Goal: Task Accomplishment & Management: Use online tool/utility

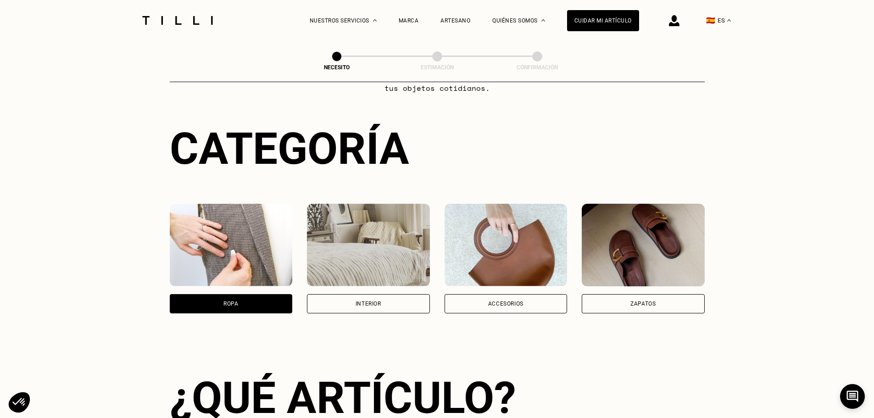
scroll to position [36, 0]
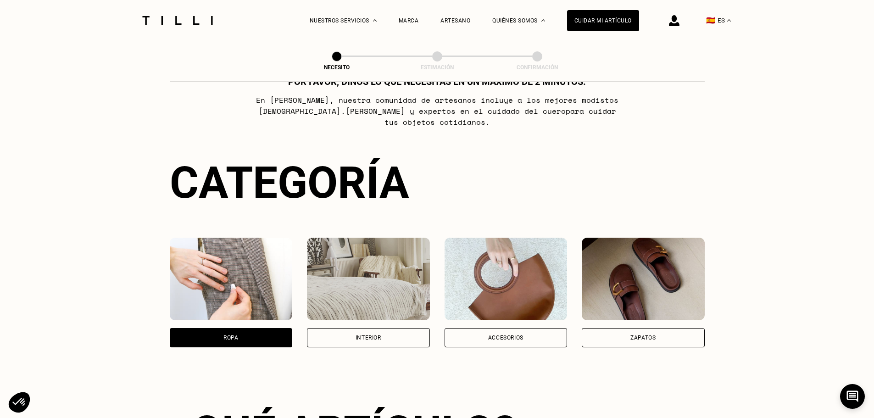
click at [347, 332] on div "Interior" at bounding box center [368, 337] width 123 height 19
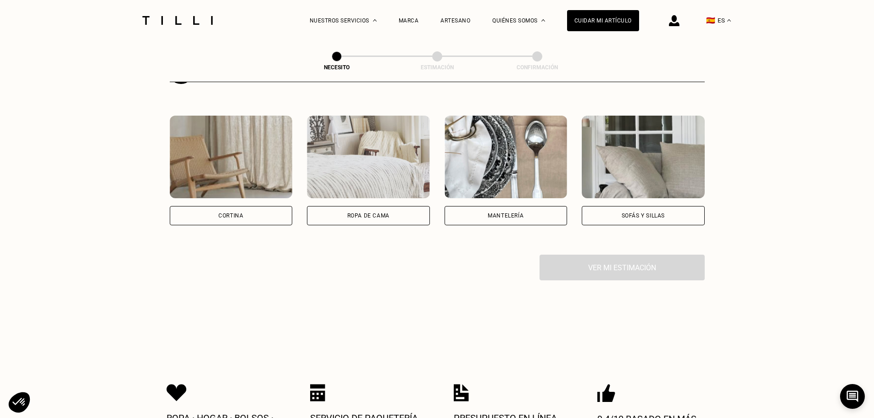
scroll to position [408, 0]
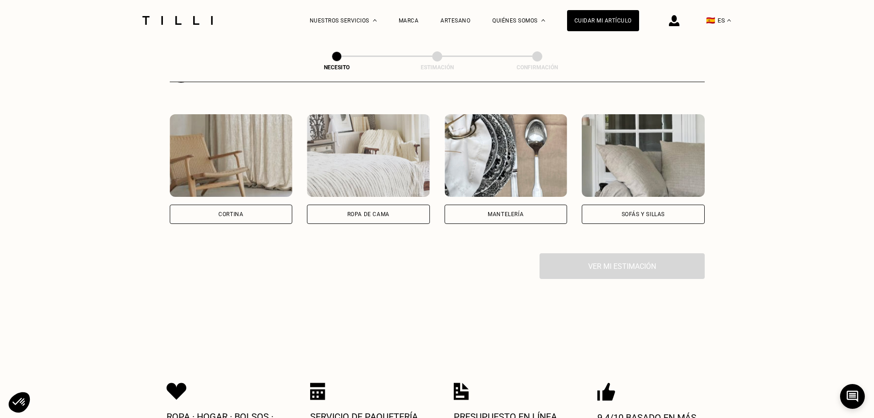
click at [375, 216] on div "Ropa de cama" at bounding box center [368, 215] width 42 height 6
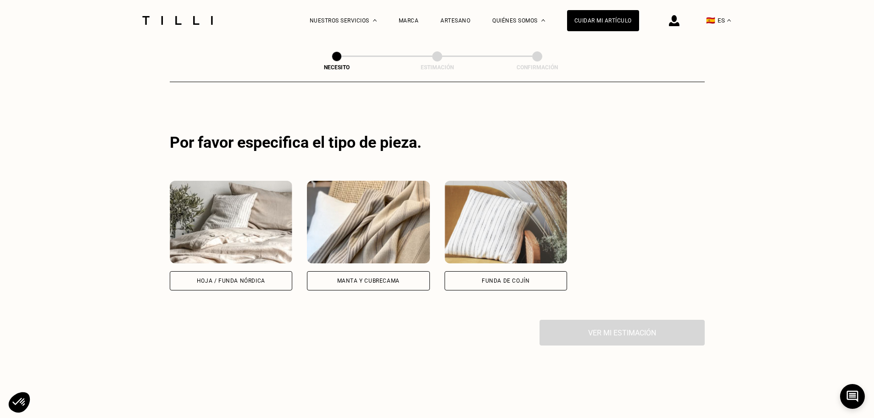
scroll to position [562, 0]
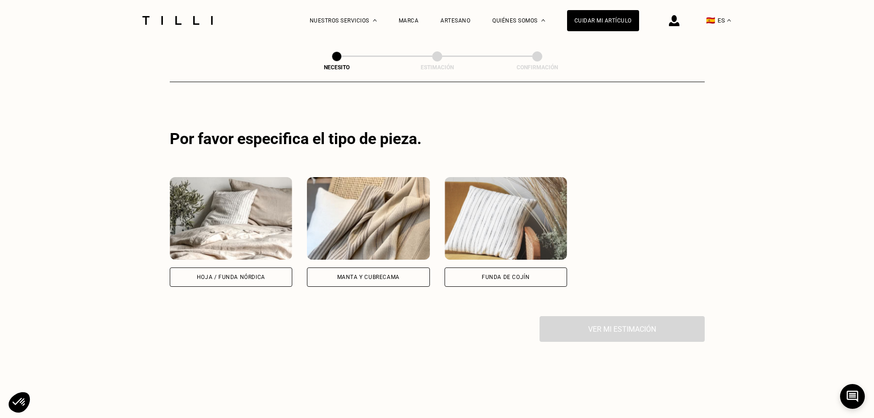
click at [491, 280] on div "Funda de cojín" at bounding box center [506, 277] width 48 height 6
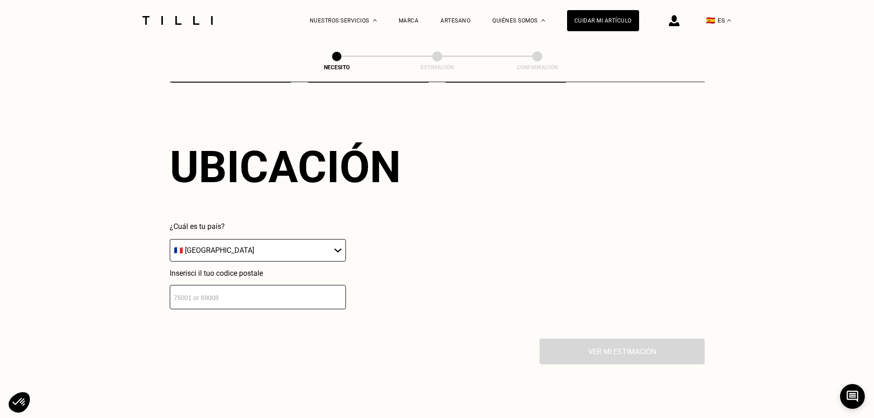
scroll to position [822, 0]
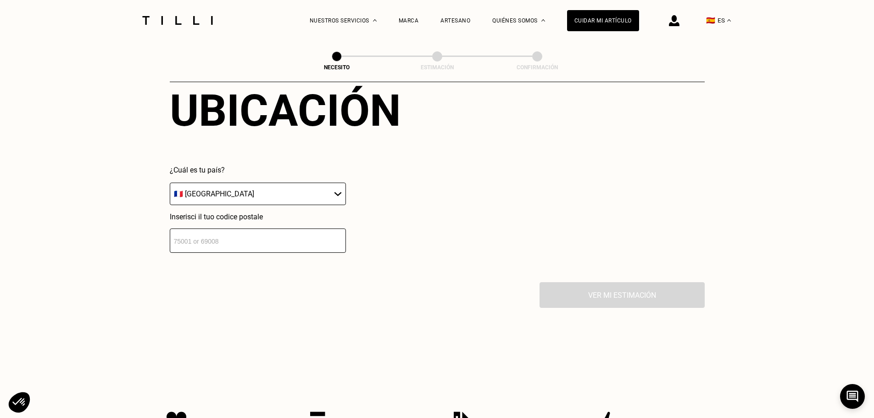
click at [260, 202] on select "🇩🇪 [GEOGRAPHIC_DATA] 🇦🇹 [GEOGRAPHIC_DATA] 🇧🇪 [GEOGRAPHIC_DATA] 🇧🇬 [GEOGRAPHIC_D…" at bounding box center [258, 194] width 176 height 22
select select "ES"
click at [170, 187] on select "🇩🇪 [GEOGRAPHIC_DATA] 🇦🇹 [GEOGRAPHIC_DATA] 🇧🇪 [GEOGRAPHIC_DATA] 🇧🇬 [GEOGRAPHIC_D…" at bounding box center [258, 194] width 176 height 22
click at [210, 253] on input "number" at bounding box center [258, 241] width 176 height 24
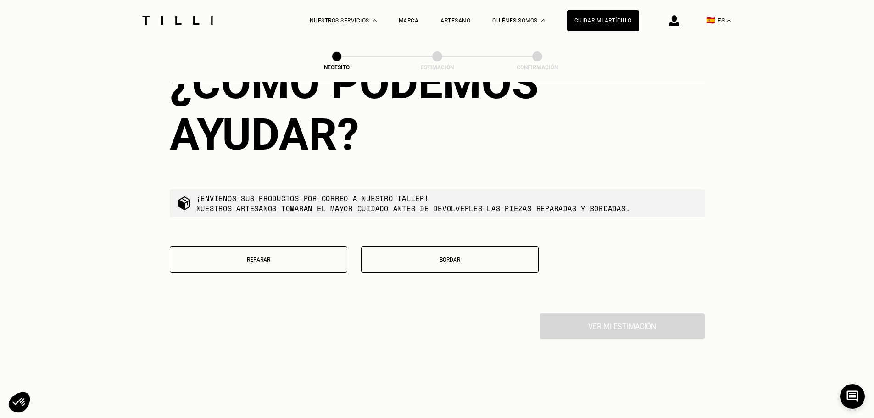
scroll to position [1098, 0]
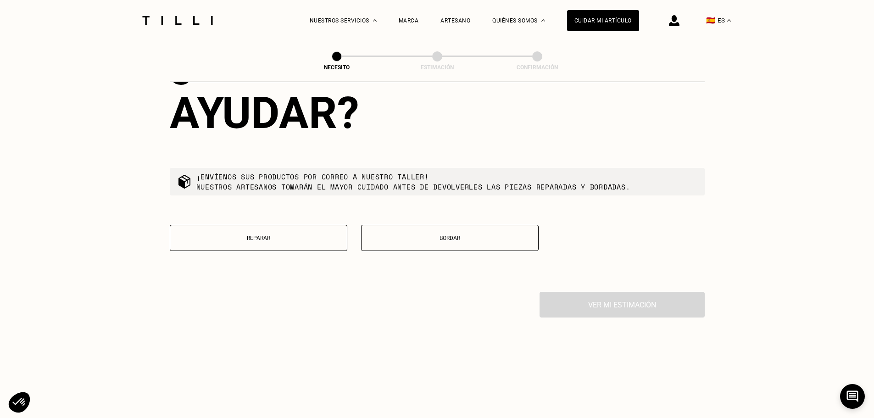
type input "28055"
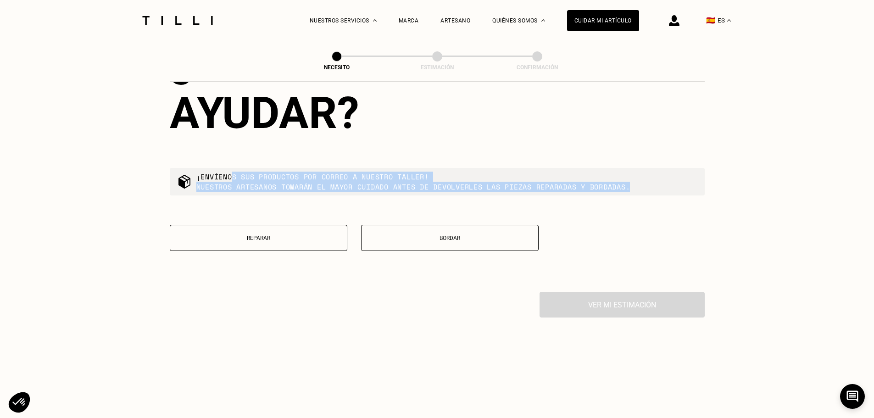
drag, startPoint x: 233, startPoint y: 184, endPoint x: 643, endPoint y: 192, distance: 410.8
click at [643, 192] on div "¡Envíenos sus productos por correo a nuestro taller! Nuestros artesanos tomarán…" at bounding box center [437, 182] width 535 height 28
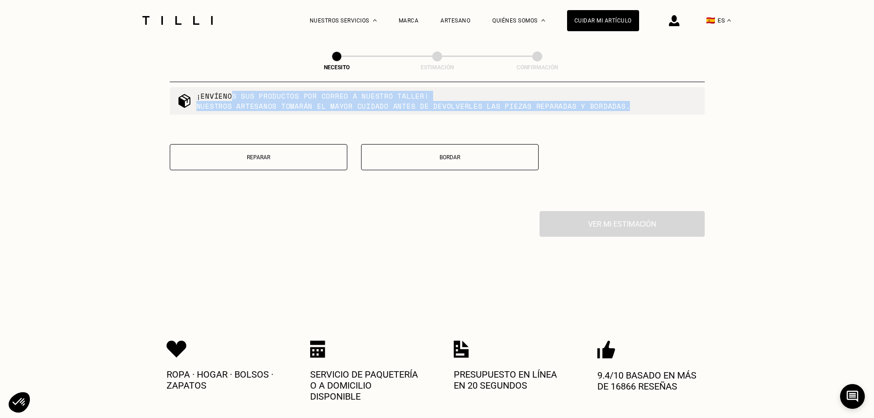
scroll to position [1190, 0]
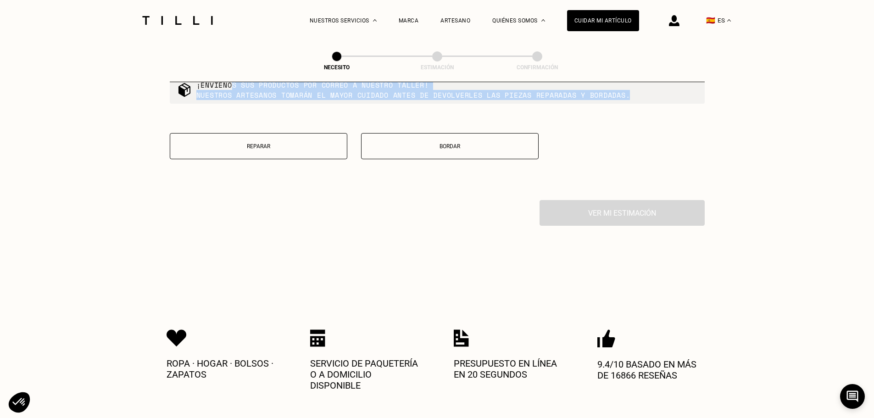
click at [456, 159] on button "Bordar" at bounding box center [450, 146] width 178 height 26
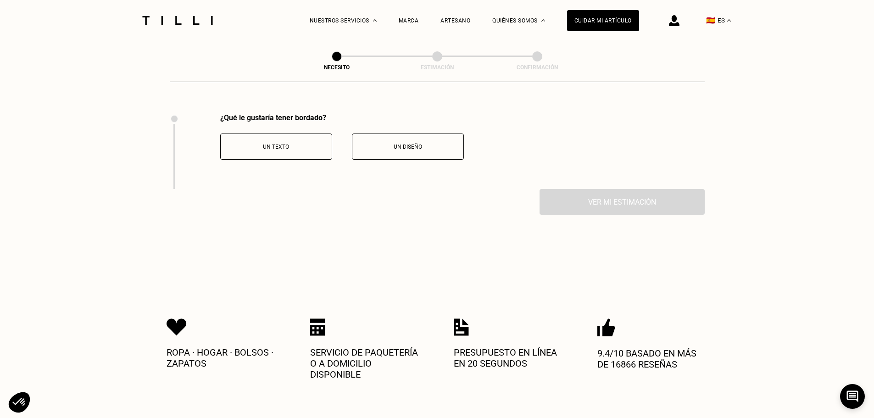
scroll to position [1295, 0]
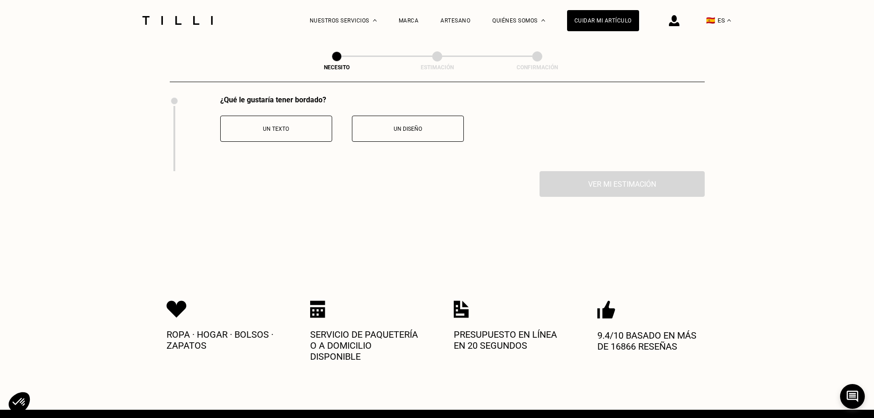
click at [307, 132] on p "Un texto" at bounding box center [276, 129] width 102 height 6
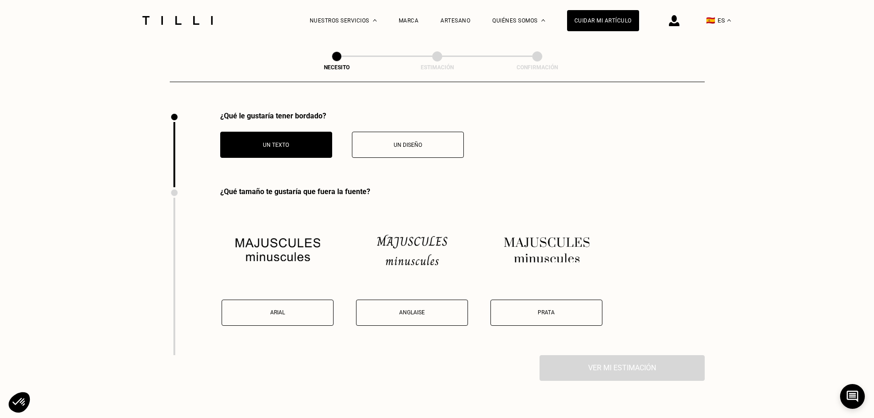
click at [404, 143] on button "Un diseño" at bounding box center [408, 145] width 112 height 26
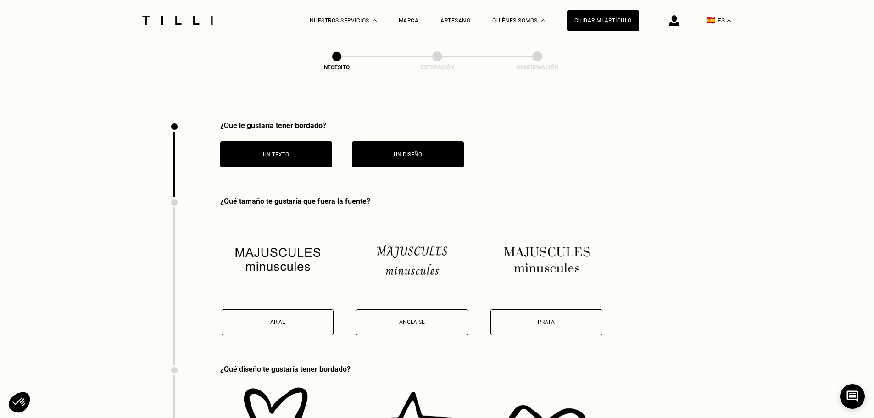
scroll to position [1309, 0]
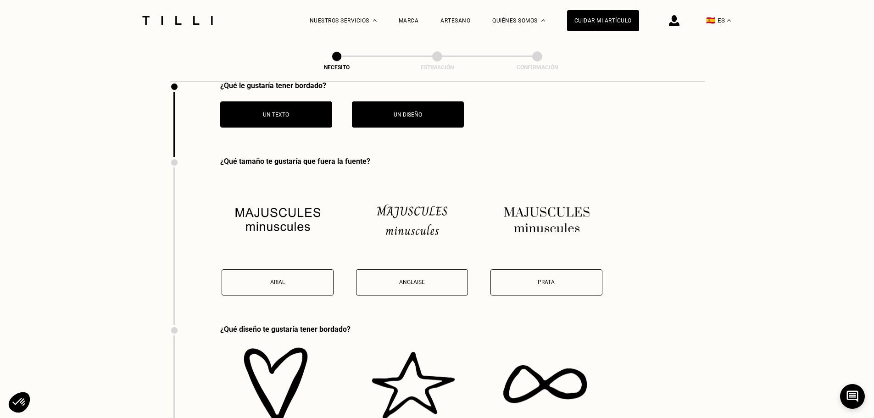
click at [421, 285] on p "Anglaise" at bounding box center [412, 282] width 102 height 6
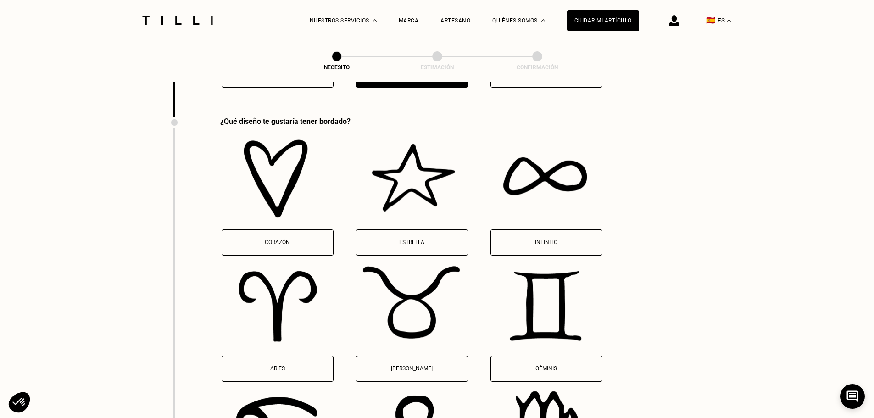
scroll to position [1499, 0]
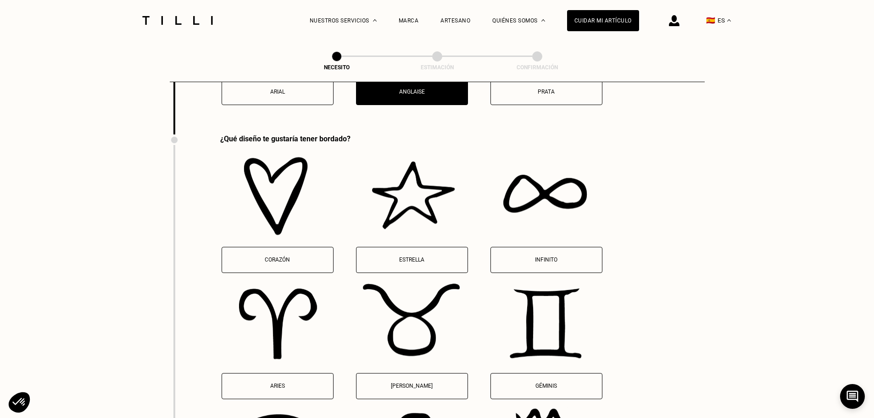
click at [278, 261] on button "Corazón" at bounding box center [278, 260] width 112 height 26
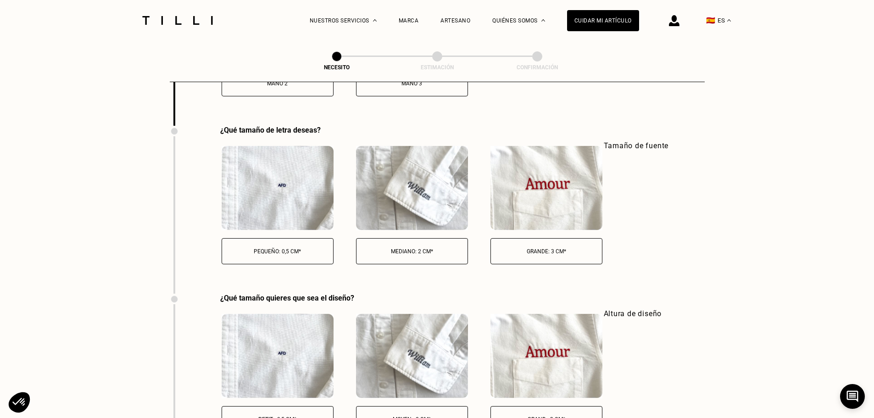
scroll to position [2402, 0]
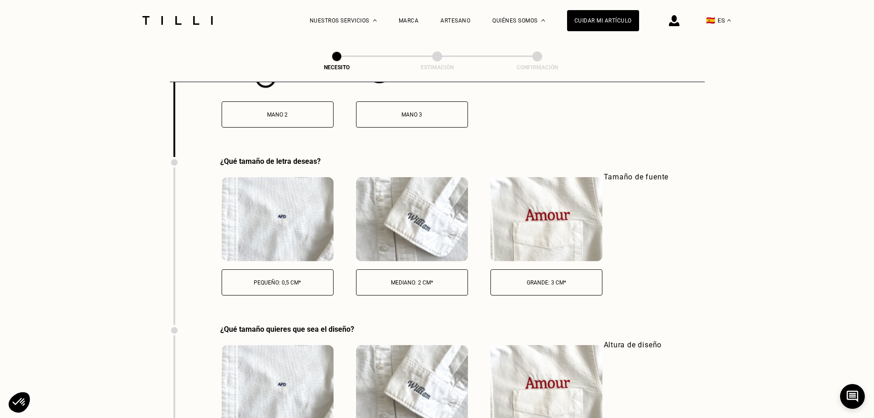
click at [430, 295] on button "Mediano: 2 cm*" at bounding box center [412, 282] width 112 height 26
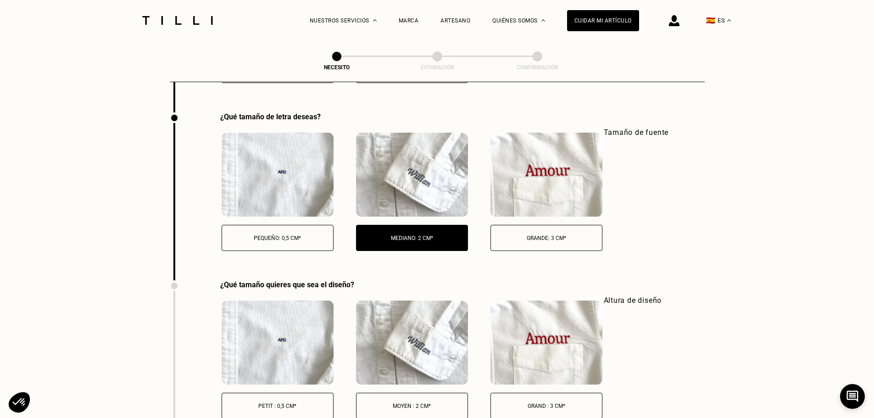
scroll to position [2478, 0]
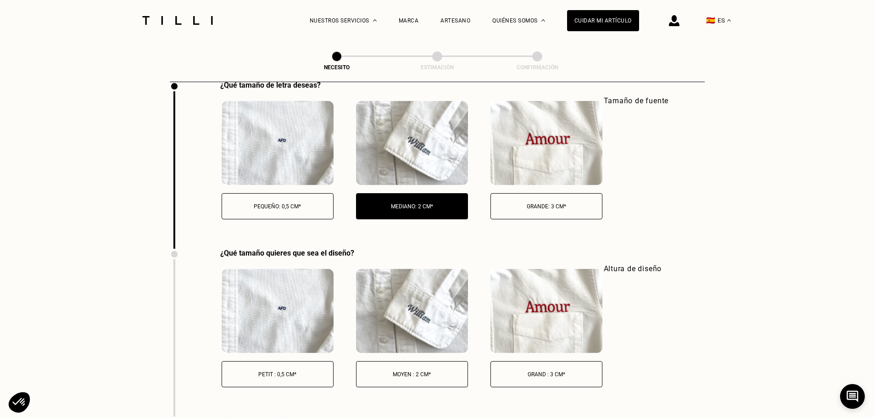
click at [361, 377] on button "Moyen : 2 cm*" at bounding box center [412, 374] width 112 height 26
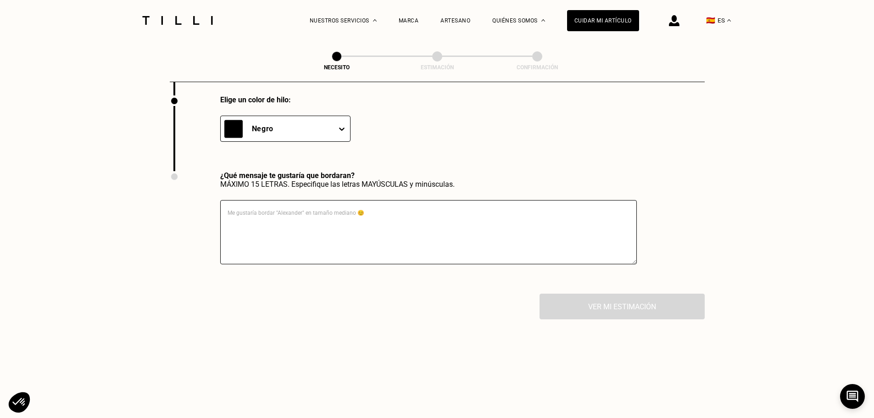
scroll to position [2753, 0]
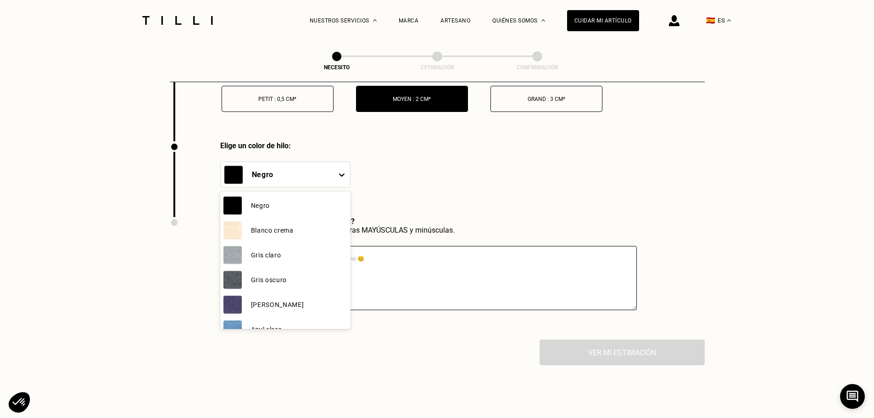
click at [292, 181] on div "Negro" at bounding box center [277, 174] width 112 height 25
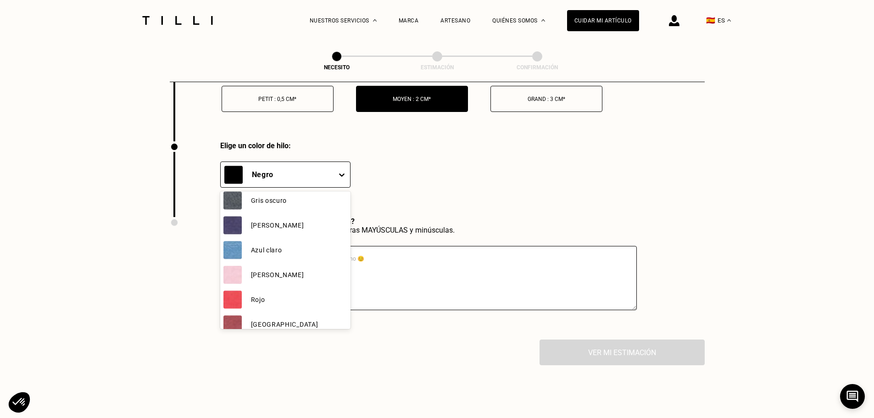
scroll to position [92, 0]
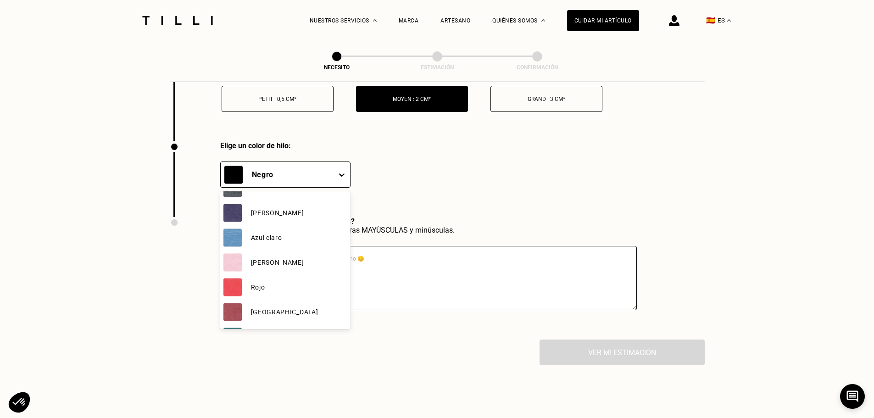
click at [274, 220] on div "[PERSON_NAME]" at bounding box center [285, 213] width 130 height 25
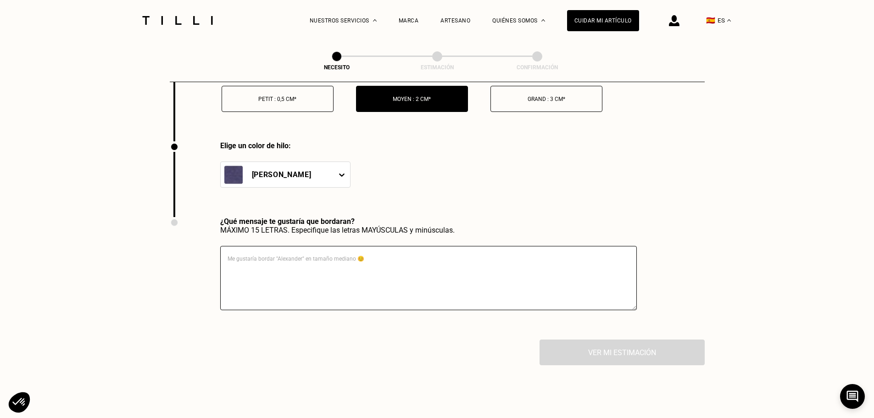
click at [317, 187] on div "[PERSON_NAME]" at bounding box center [277, 174] width 112 height 25
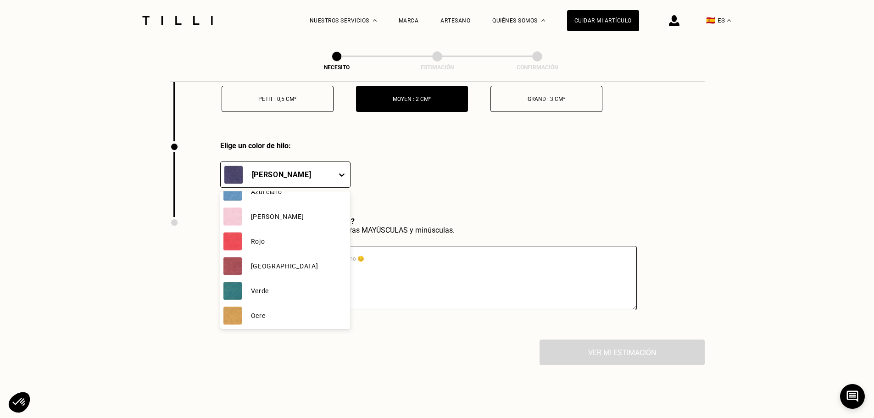
scroll to position [163, 0]
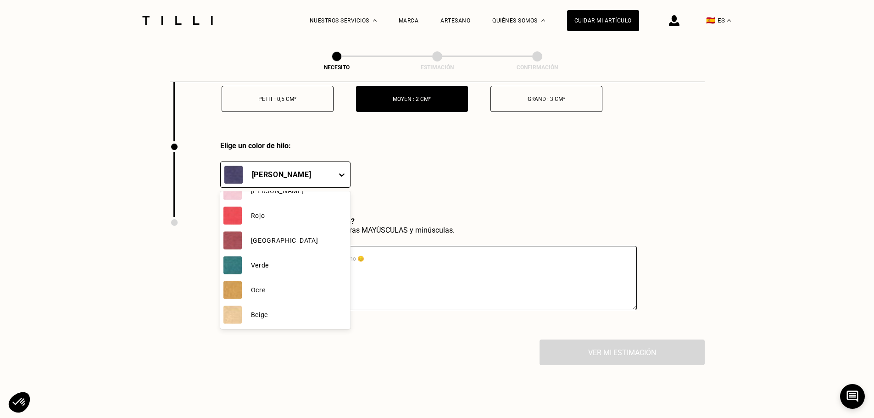
click at [303, 246] on div "[GEOGRAPHIC_DATA]" at bounding box center [285, 240] width 130 height 25
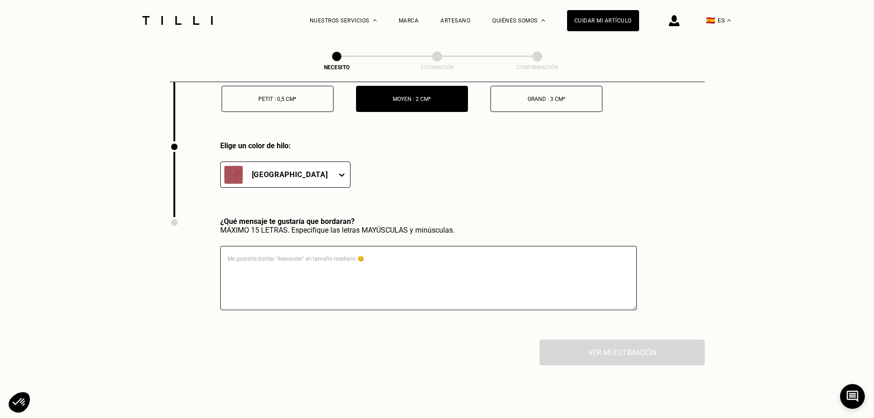
click at [374, 284] on textarea at bounding box center [428, 278] width 417 height 64
click at [348, 262] on textarea at bounding box center [428, 278] width 417 height 64
click at [267, 266] on textarea at bounding box center [428, 278] width 417 height 64
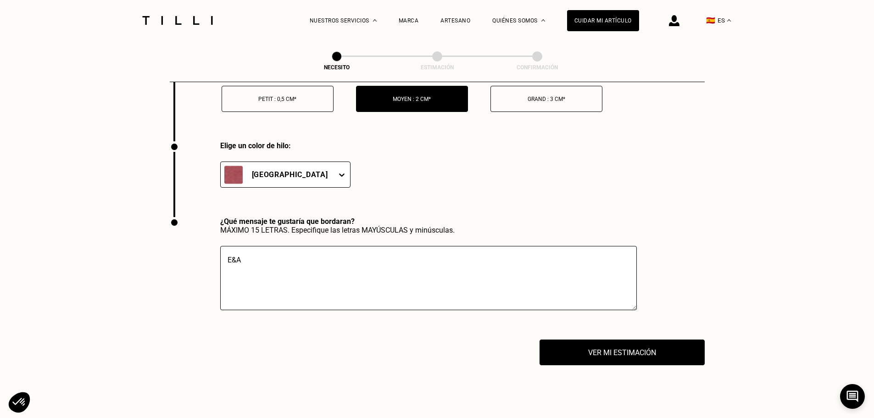
click at [260, 271] on textarea "E&A" at bounding box center [428, 278] width 417 height 64
click at [227, 265] on textarea "E&A [DATE]" at bounding box center [428, 278] width 417 height 64
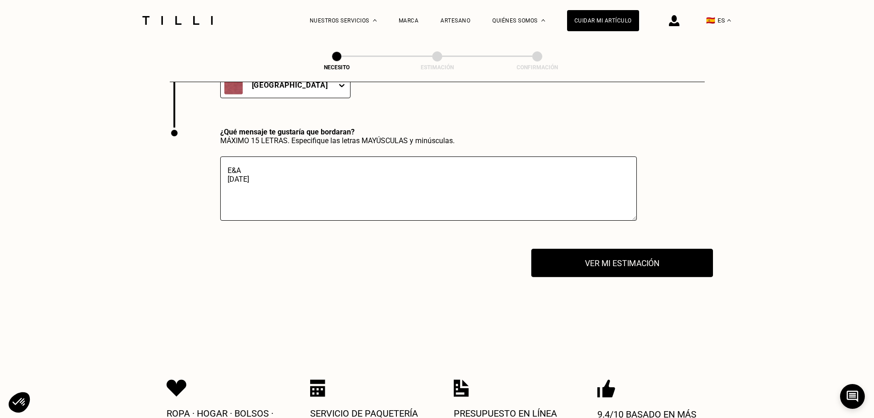
scroll to position [2845, 0]
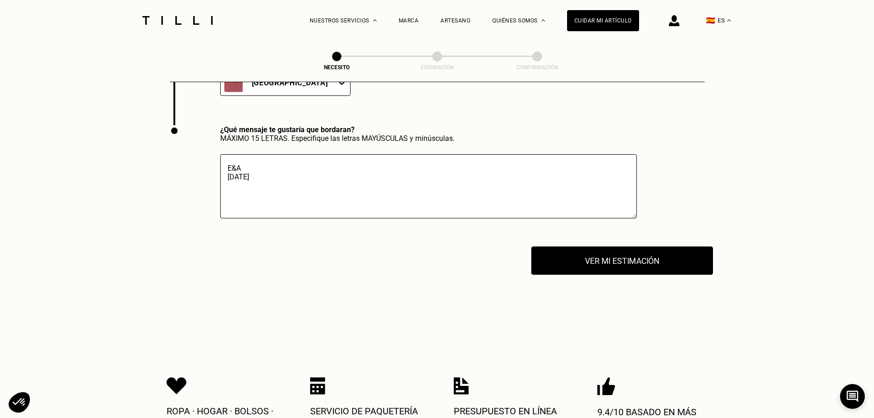
type textarea "E&A [DATE]"
click at [659, 275] on button "Ver mi estimación" at bounding box center [622, 261] width 182 height 28
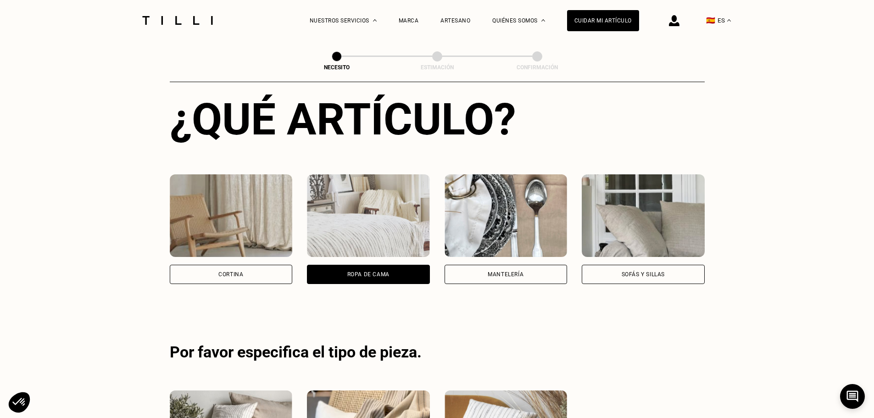
scroll to position [550, 0]
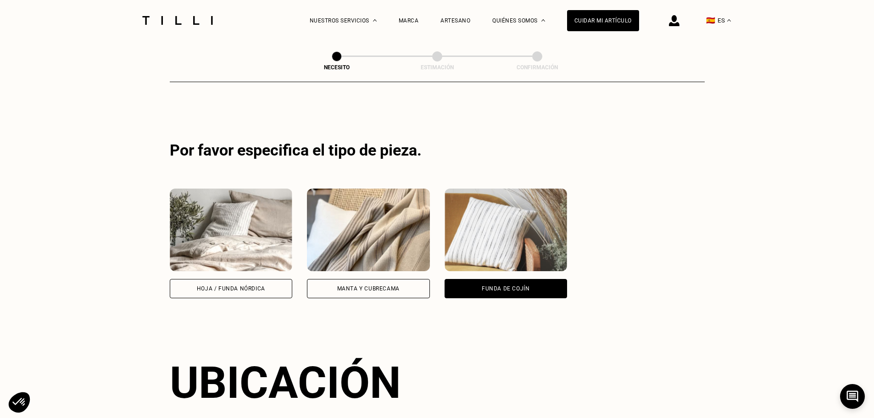
click at [341, 291] on div "Manta y cubrecama" at bounding box center [368, 289] width 62 height 6
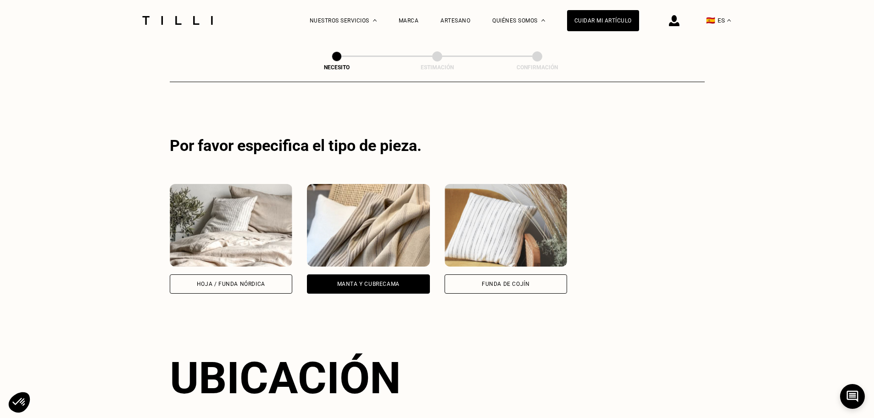
scroll to position [549, 0]
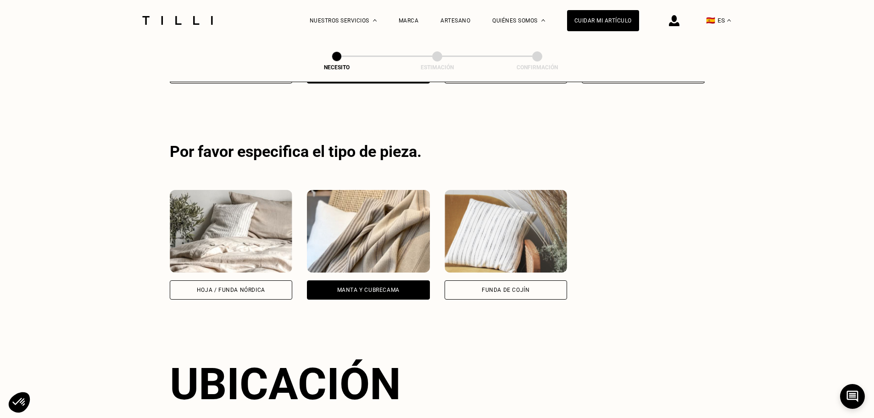
click at [260, 297] on div "Hoja / Funda nórdica" at bounding box center [231, 289] width 123 height 19
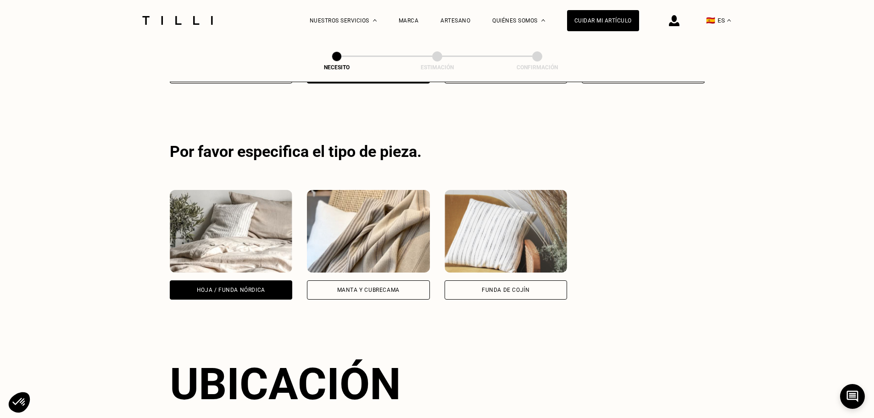
click at [361, 296] on div "Manta y cubrecama" at bounding box center [368, 289] width 123 height 19
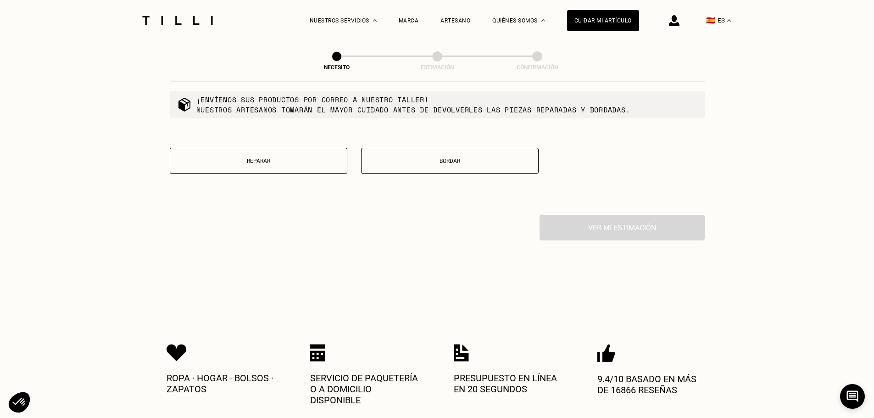
scroll to position [1191, 0]
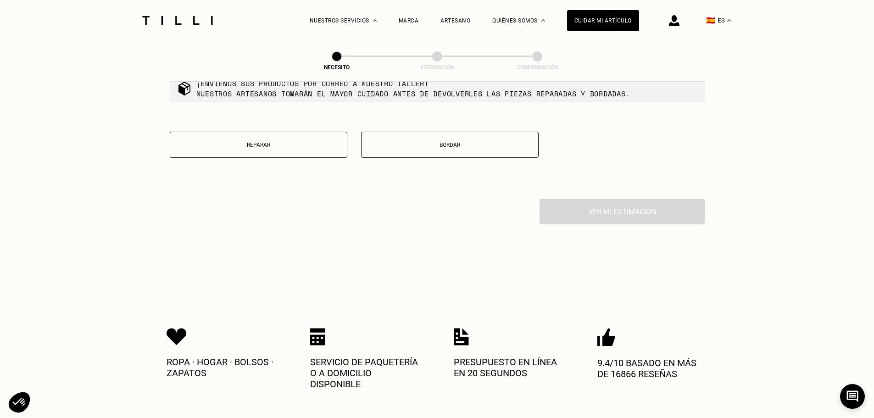
click at [421, 139] on div "¿Cómo podemos ayudar? ¡Envíenos sus productos por correo a nuestro taller! Nues…" at bounding box center [437, 55] width 535 height 285
click at [419, 148] on p "Bordar" at bounding box center [450, 145] width 168 height 6
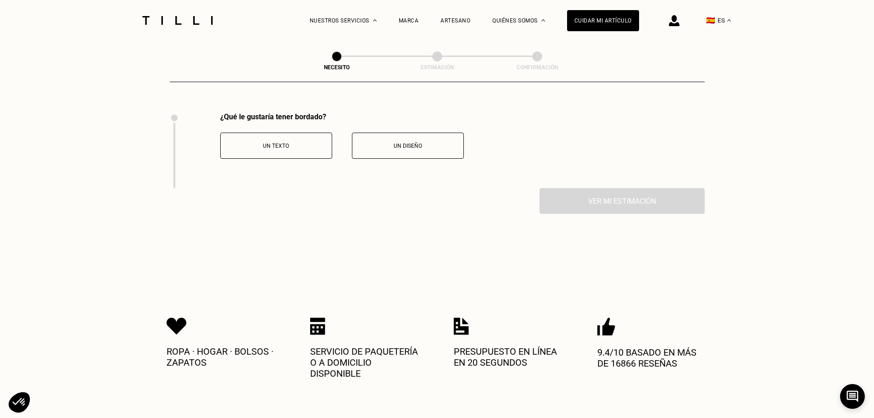
scroll to position [1295, 0]
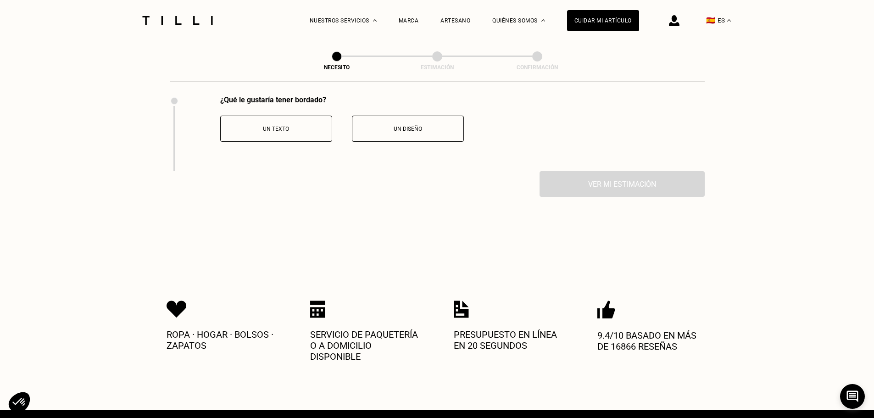
click at [297, 142] on button "Un texto" at bounding box center [276, 129] width 112 height 26
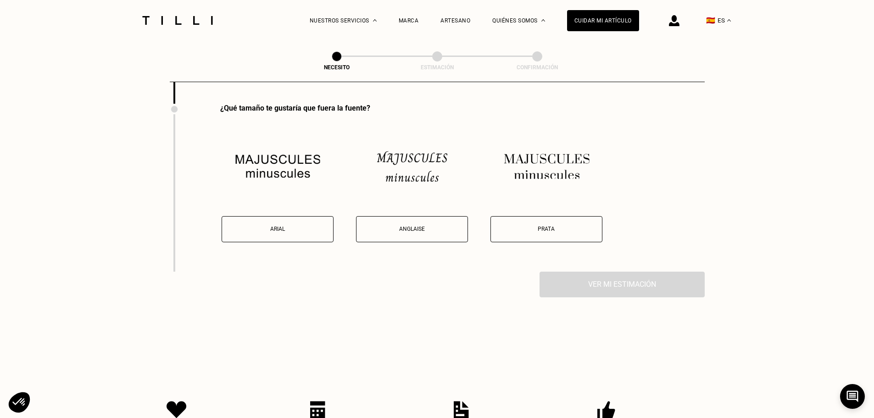
scroll to position [1370, 0]
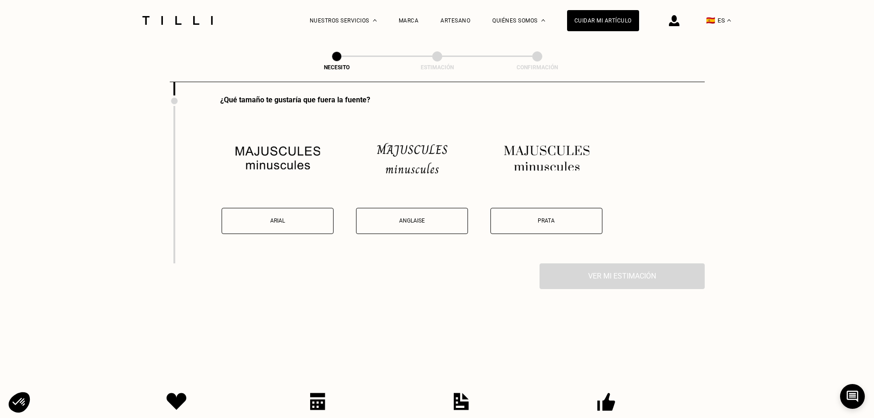
click at [439, 224] on p "Anglaise" at bounding box center [412, 221] width 102 height 6
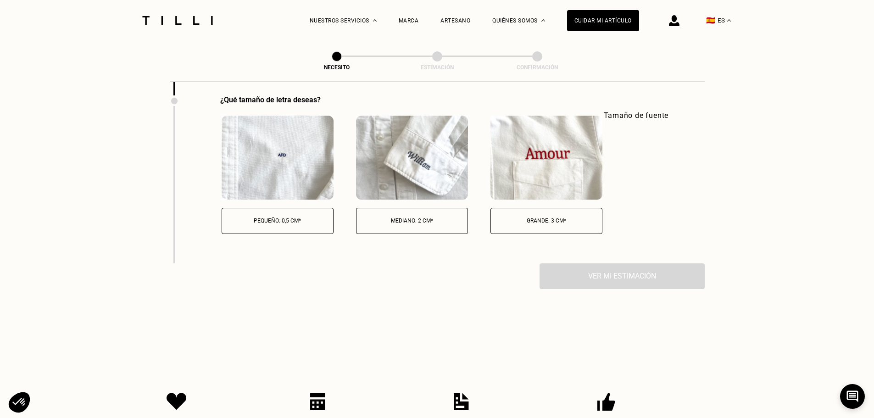
click at [399, 224] on button "Mediano: 2 cm*" at bounding box center [412, 221] width 112 height 26
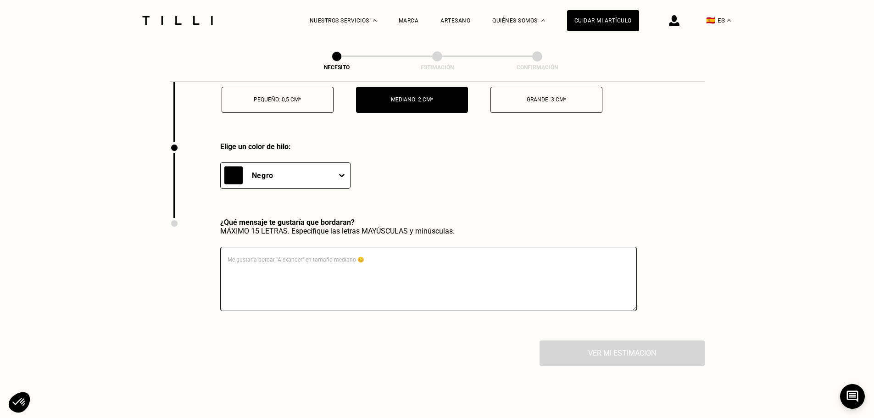
scroll to position [1660, 0]
click at [312, 263] on textarea at bounding box center [428, 278] width 417 height 64
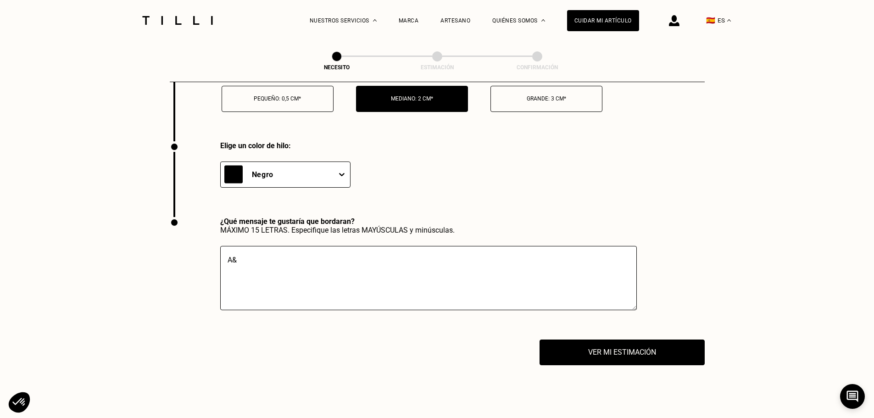
type textarea "A"
type textarea "E&A [DATE]"
click at [646, 364] on button "Ver mi estimación" at bounding box center [622, 352] width 182 height 28
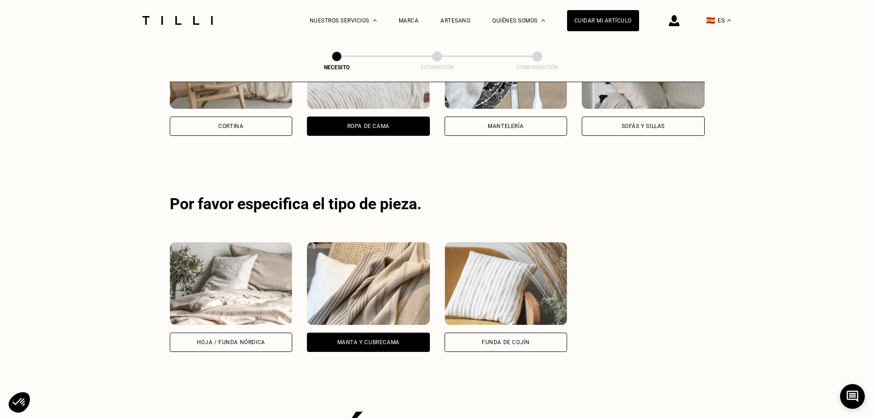
scroll to position [559, 0]
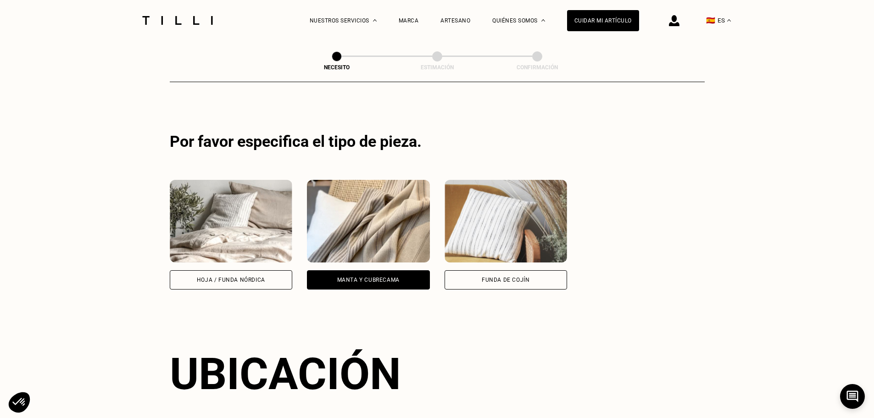
click at [241, 281] on div "Hoja / Funda nórdica" at bounding box center [231, 280] width 68 height 6
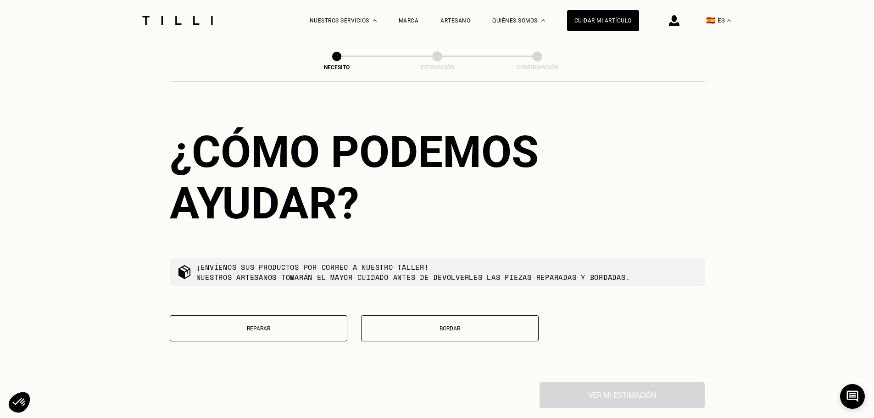
scroll to position [1146, 0]
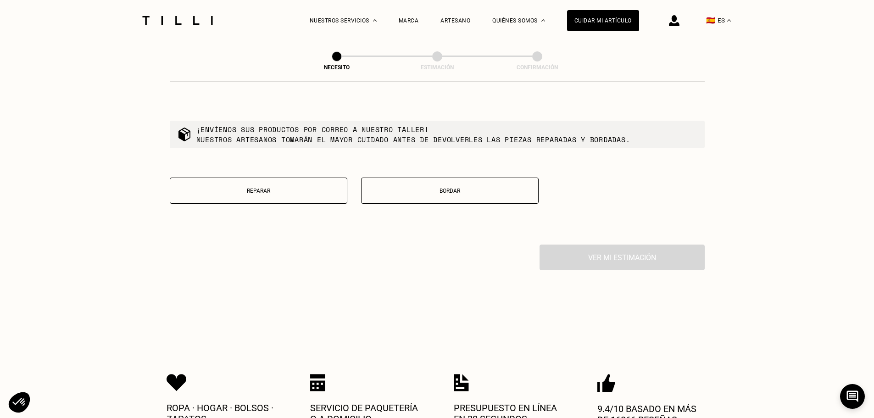
click at [430, 187] on button "Bordar" at bounding box center [450, 191] width 178 height 26
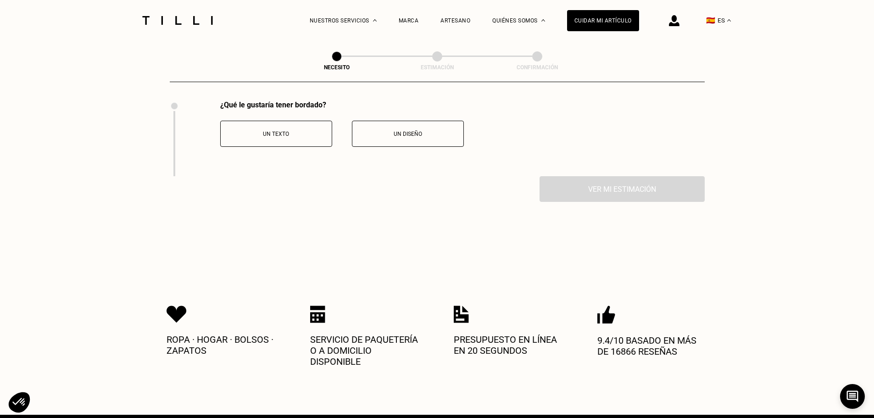
scroll to position [1295, 0]
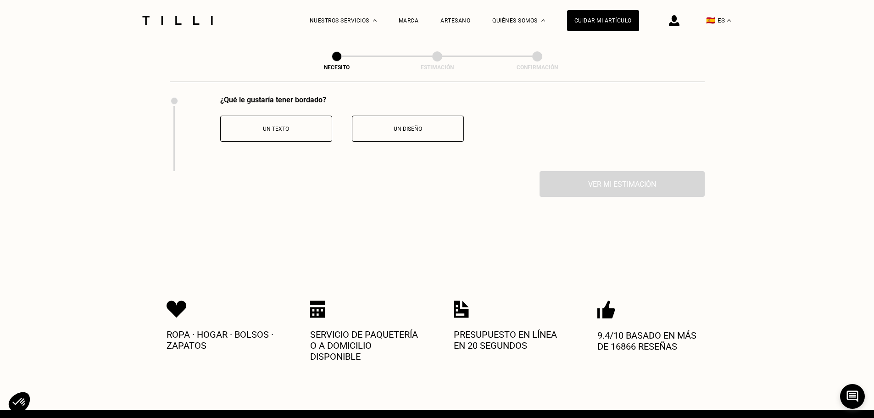
click at [332, 142] on button "Un texto" at bounding box center [276, 129] width 112 height 26
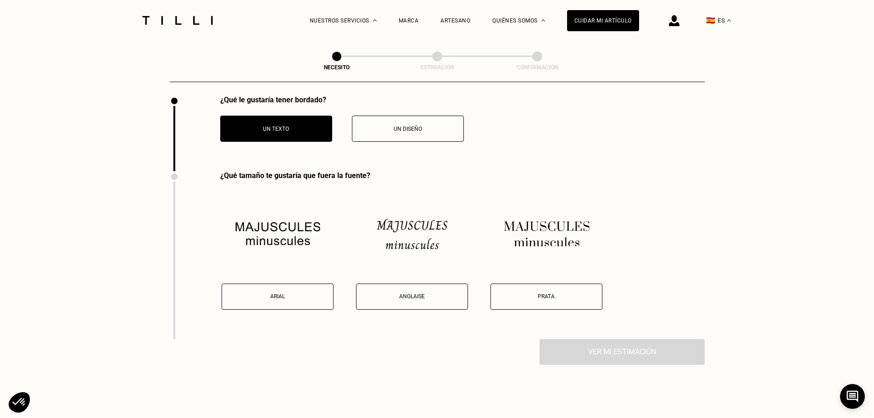
click at [382, 140] on div "¿Qué le gustaría tener bordado? Un texto Un diseño ¿Qué tamaño te gustaría que …" at bounding box center [437, 217] width 535 height 244
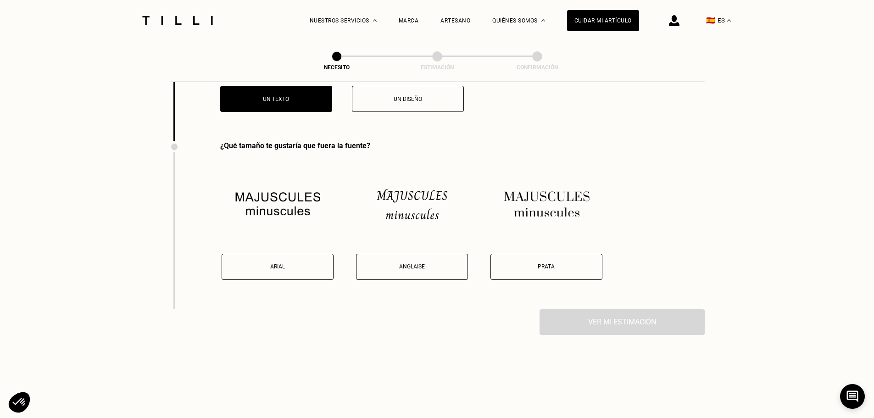
click at [397, 102] on p "Un diseño" at bounding box center [408, 99] width 102 height 6
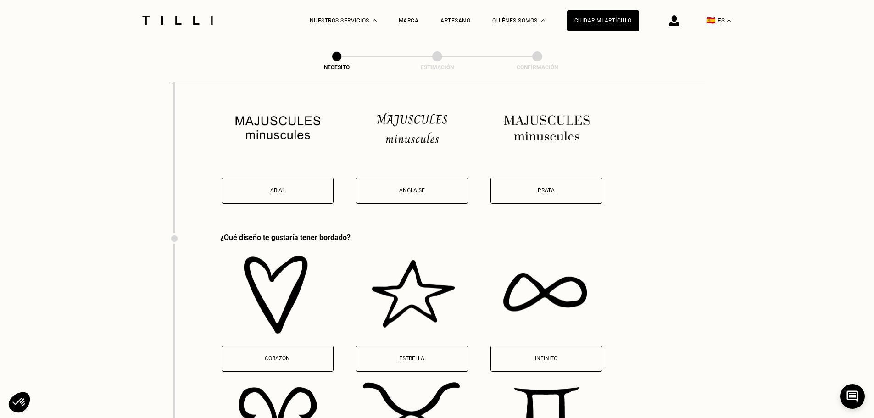
click at [391, 194] on p "Anglaise" at bounding box center [412, 190] width 102 height 6
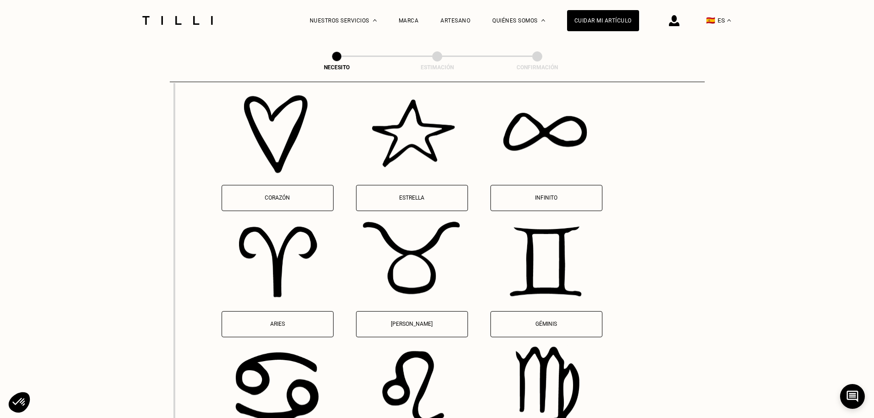
scroll to position [1445, 0]
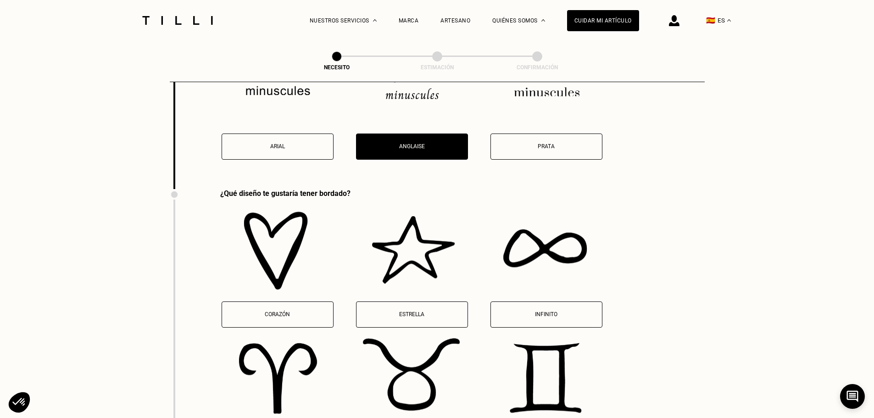
click at [294, 318] on p "Corazón" at bounding box center [278, 314] width 102 height 6
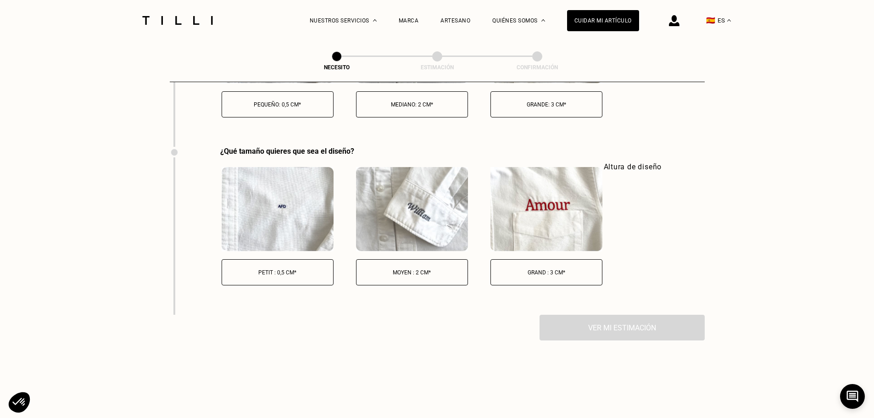
scroll to position [2537, 0]
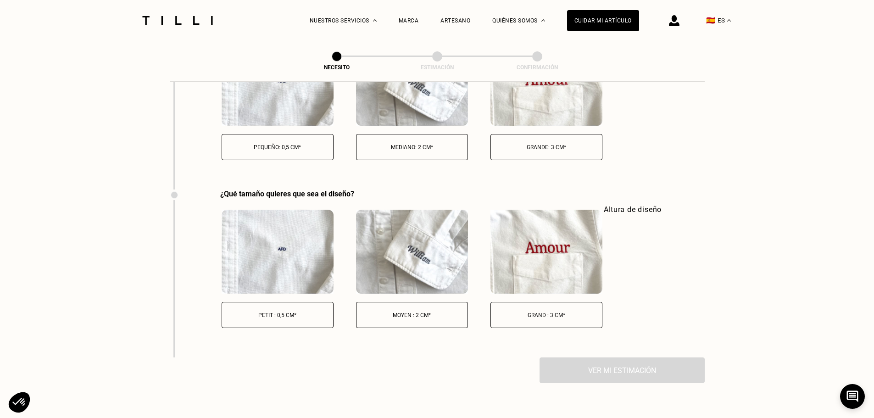
click at [432, 158] on button "Mediano: 2 cm*" at bounding box center [412, 147] width 112 height 26
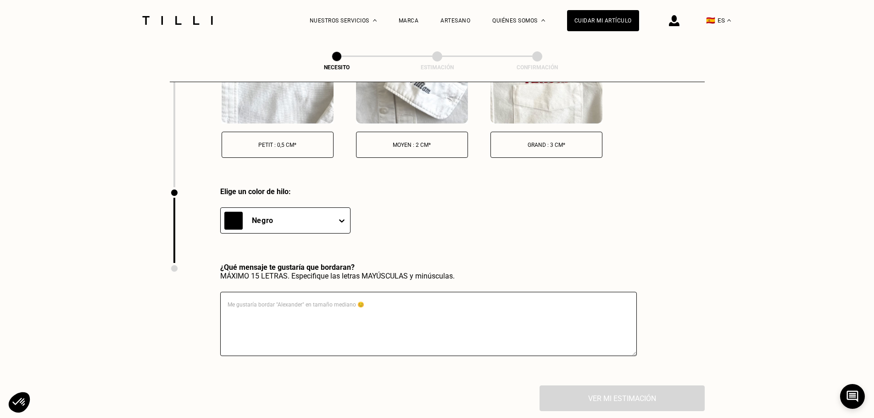
click at [408, 145] on button "Moyen : 2 cm*" at bounding box center [412, 145] width 112 height 26
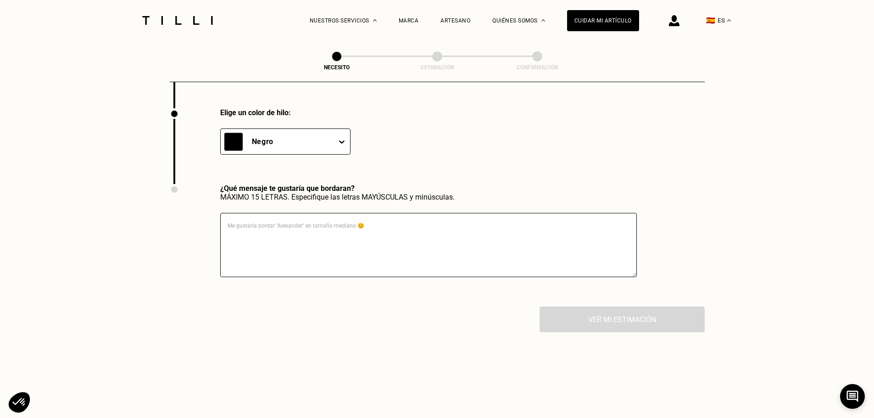
scroll to position [2799, 0]
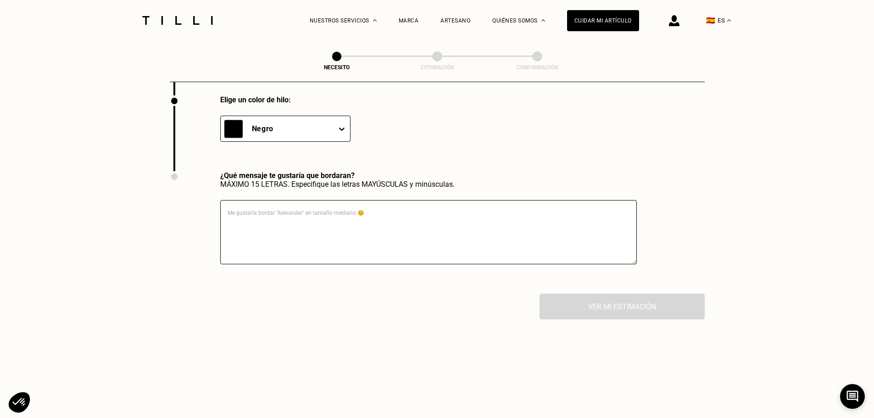
click at [261, 227] on textarea at bounding box center [428, 232] width 417 height 64
type textarea "s"
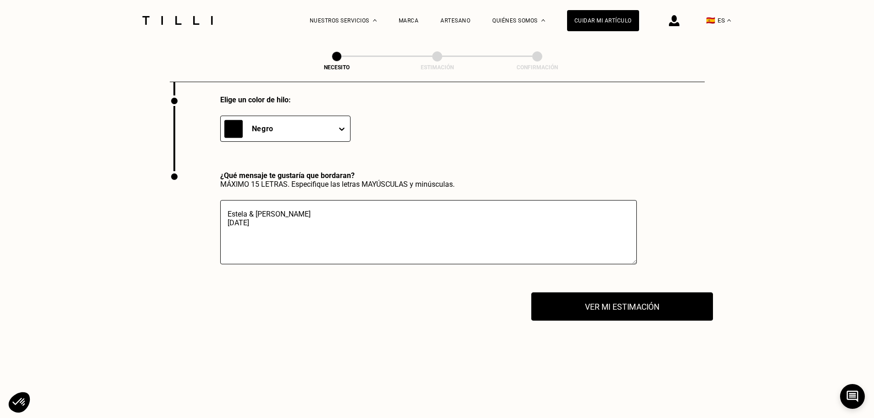
type textarea "Estela & [PERSON_NAME] [DATE]"
click at [581, 307] on button "Ver mi estimación" at bounding box center [622, 307] width 182 height 28
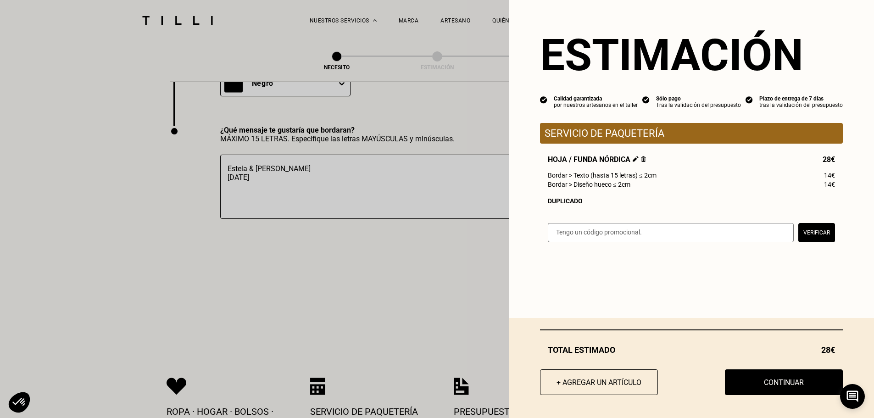
scroll to position [2845, 0]
drag, startPoint x: 831, startPoint y: 161, endPoint x: 824, endPoint y: 161, distance: 6.9
click at [824, 161] on div "Hoja / Funda nórdica 28€ Bordar > Texto (hasta 15 letras) ≤ 2cm 14€ Bordar > Di…" at bounding box center [691, 180] width 303 height 50
copy span "€"
